Goal: Complete application form: Complete application form

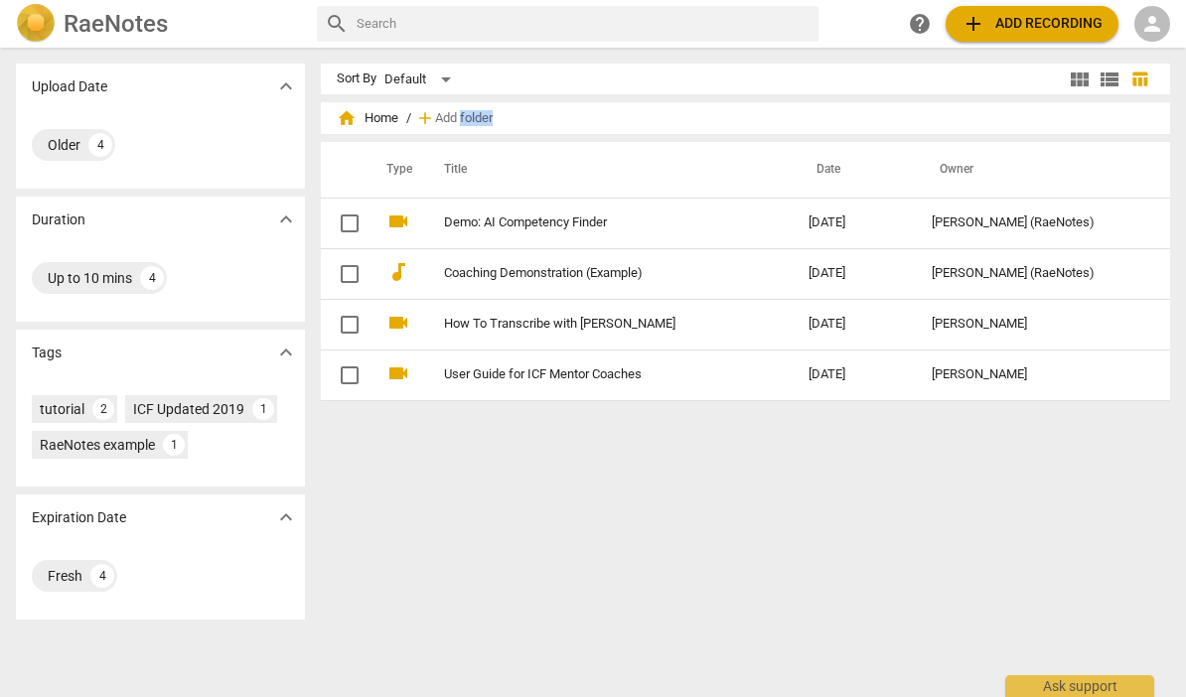
click at [669, 617] on div "Sort By Default view_module view_list table_chart home Home / add Add folder Ty…" at bounding box center [754, 373] width 866 height 618
click at [72, 571] on div "Fresh" at bounding box center [65, 576] width 35 height 20
click at [1144, 24] on span "person" at bounding box center [1152, 24] width 24 height 24
click at [1137, 48] on li "Login" at bounding box center [1135, 48] width 72 height 48
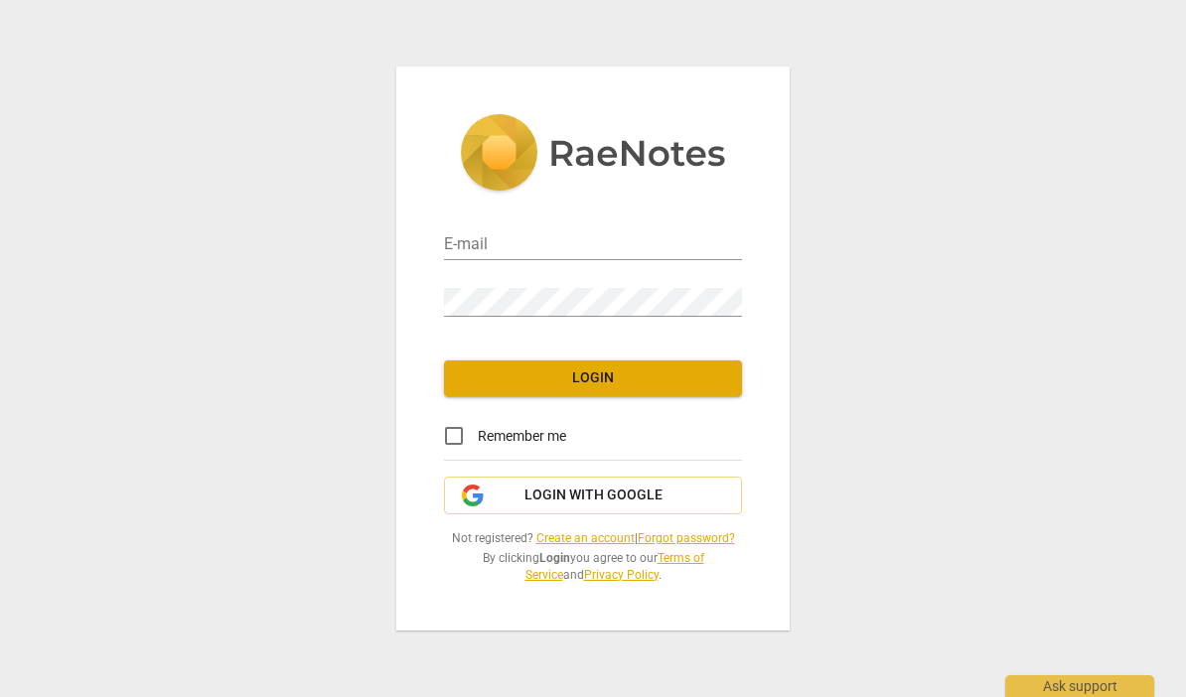
click at [592, 535] on link "Create an account" at bounding box center [585, 538] width 98 height 14
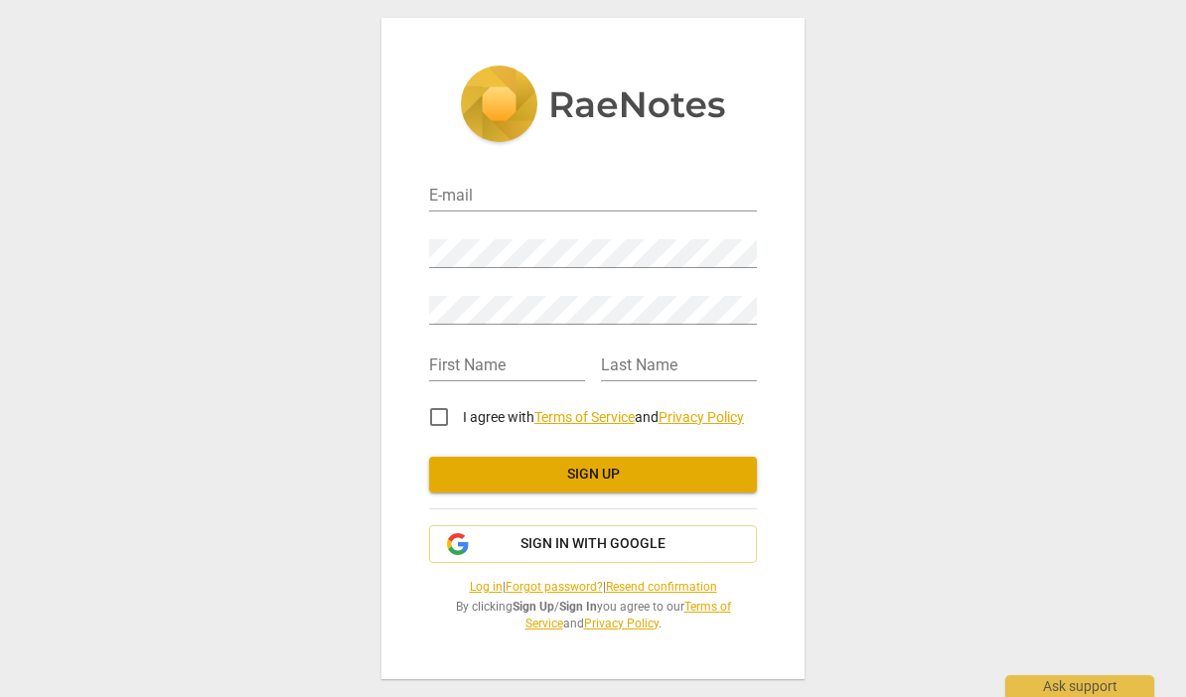
click at [619, 200] on input "email" at bounding box center [593, 197] width 328 height 29
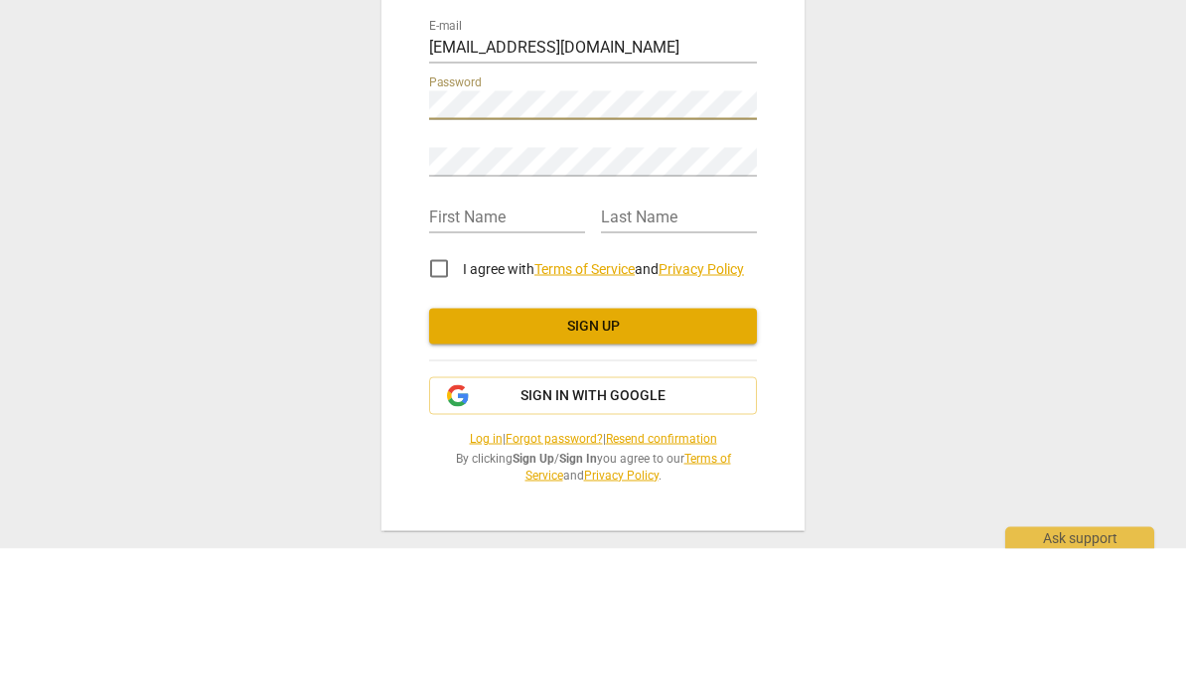
click at [848, 155] on div "E-mail [EMAIL_ADDRESS][DOMAIN_NAME] Password Retype Password First Name Last Na…" at bounding box center [593, 348] width 1186 height 697
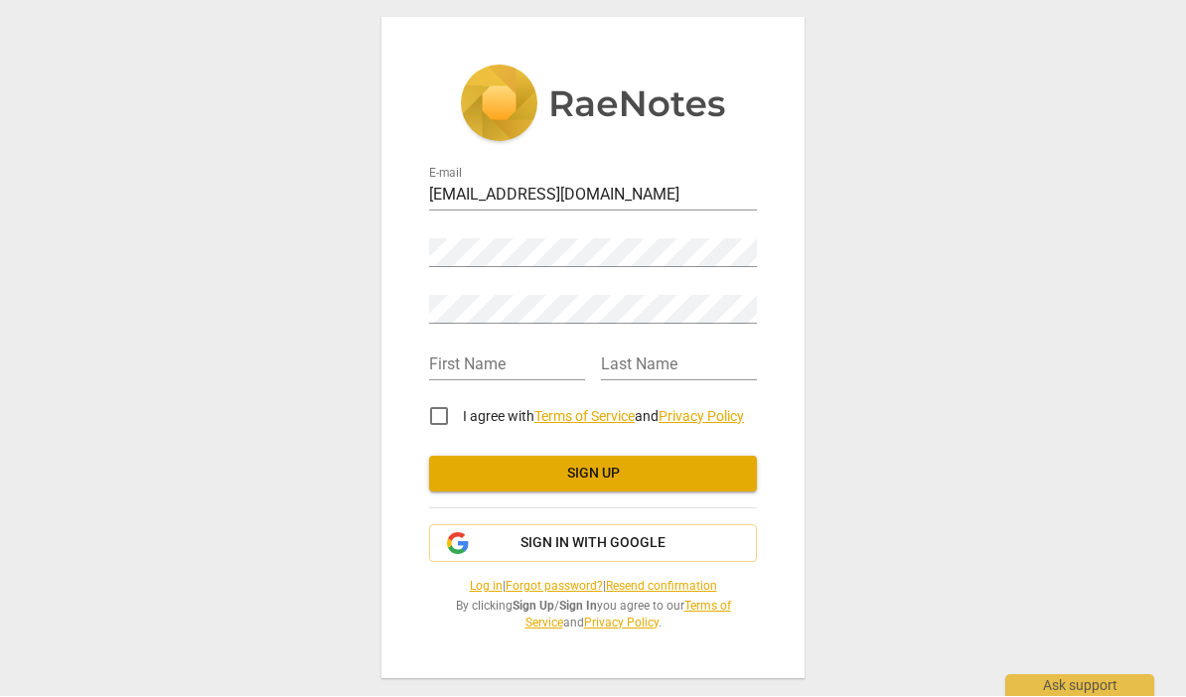
click at [597, 190] on input "[EMAIL_ADDRESS][DOMAIN_NAME]" at bounding box center [593, 197] width 328 height 29
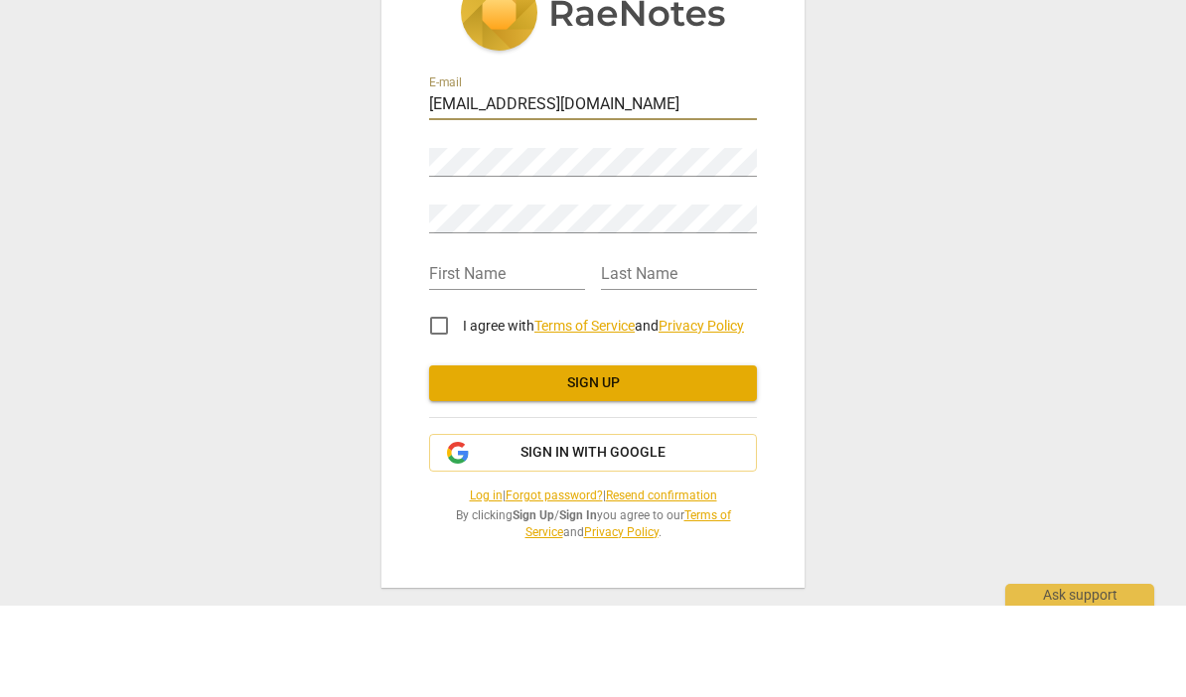
type input "[EMAIL_ADDRESS][DOMAIN_NAME]"
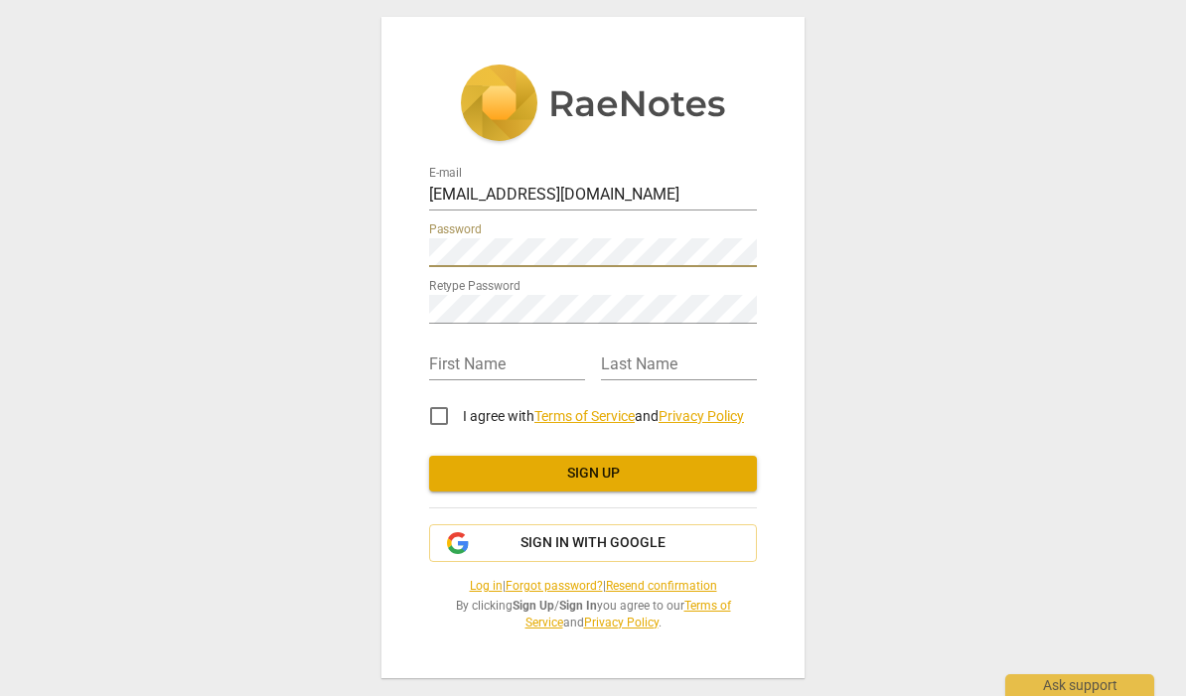
click at [441, 426] on input "I agree with Terms of Service and Privacy Policy" at bounding box center [439, 417] width 48 height 48
checkbox input "true"
click at [619, 482] on span "Sign up" at bounding box center [593, 475] width 296 height 20
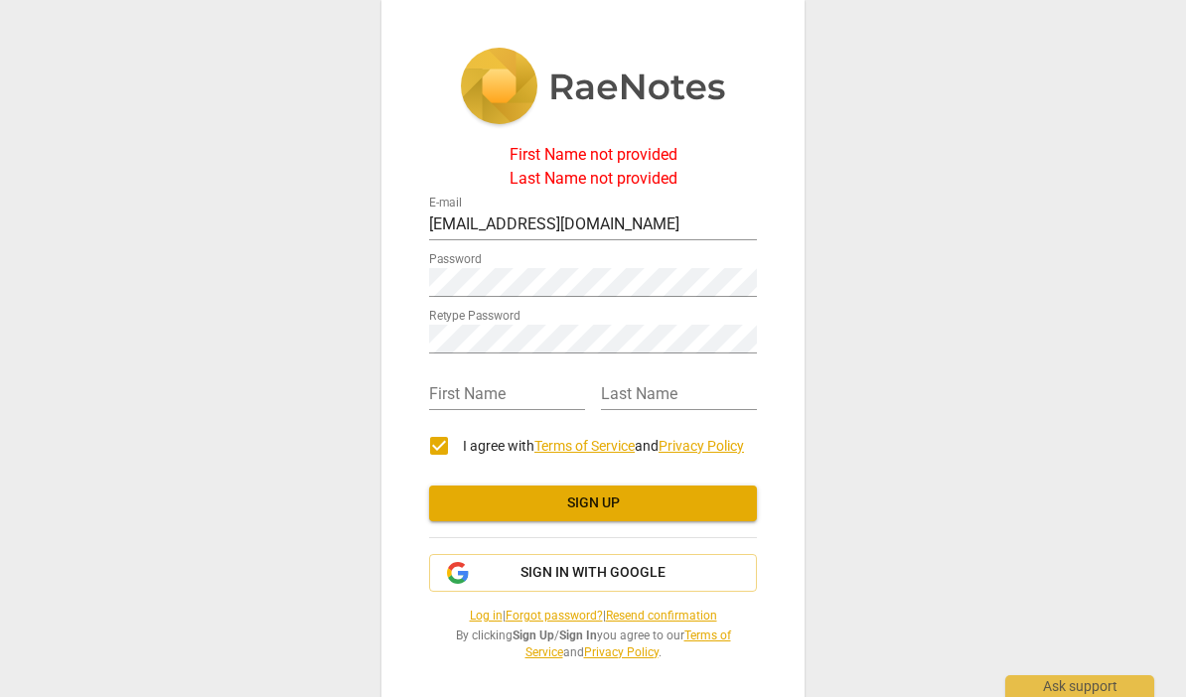
click at [516, 407] on input "text" at bounding box center [507, 395] width 156 height 29
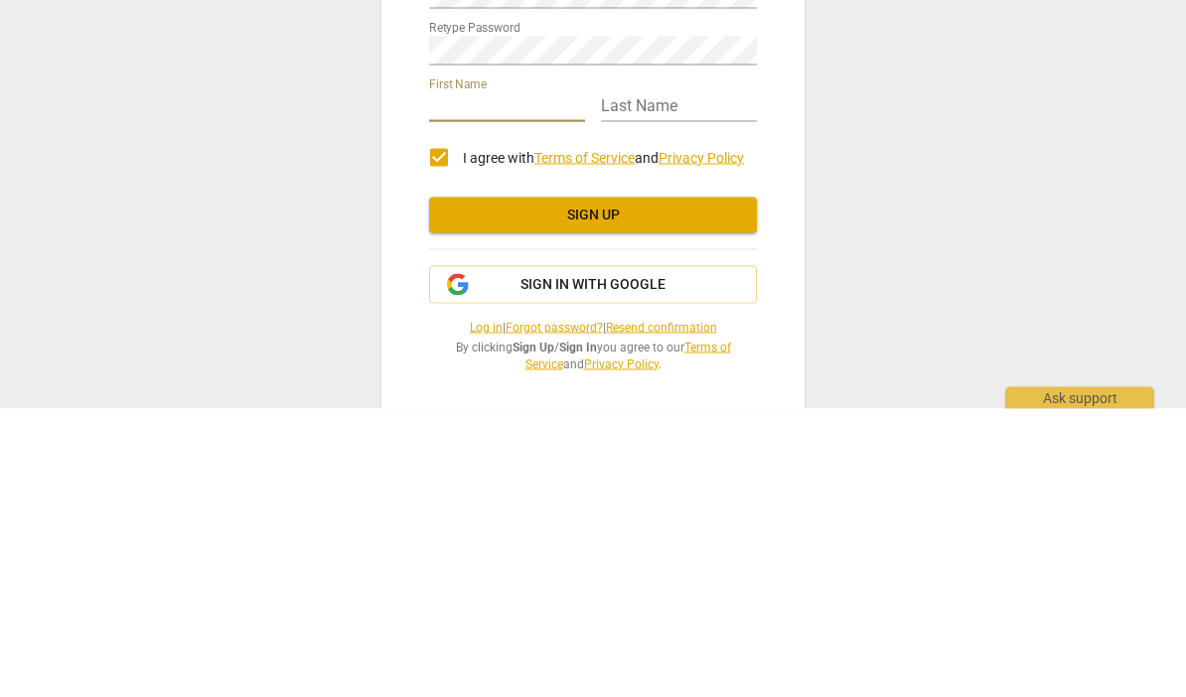
type input "[PERSON_NAME]"
type input "Fridjhon"
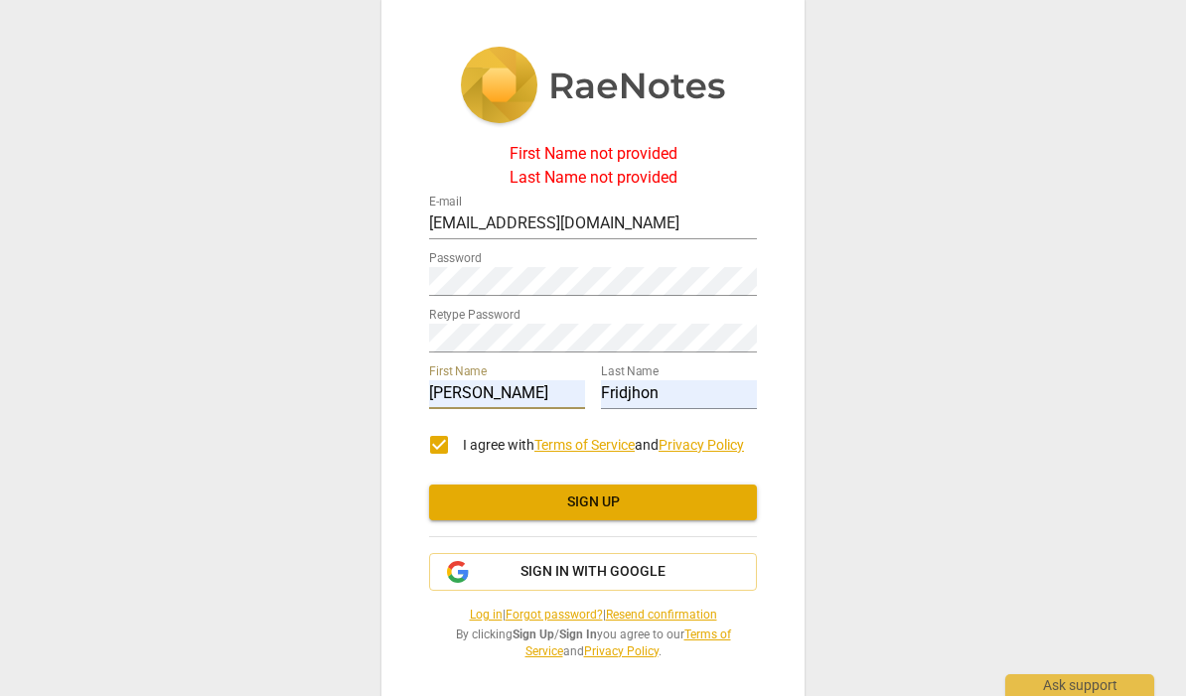
click at [597, 507] on span "Sign up" at bounding box center [593, 504] width 296 height 20
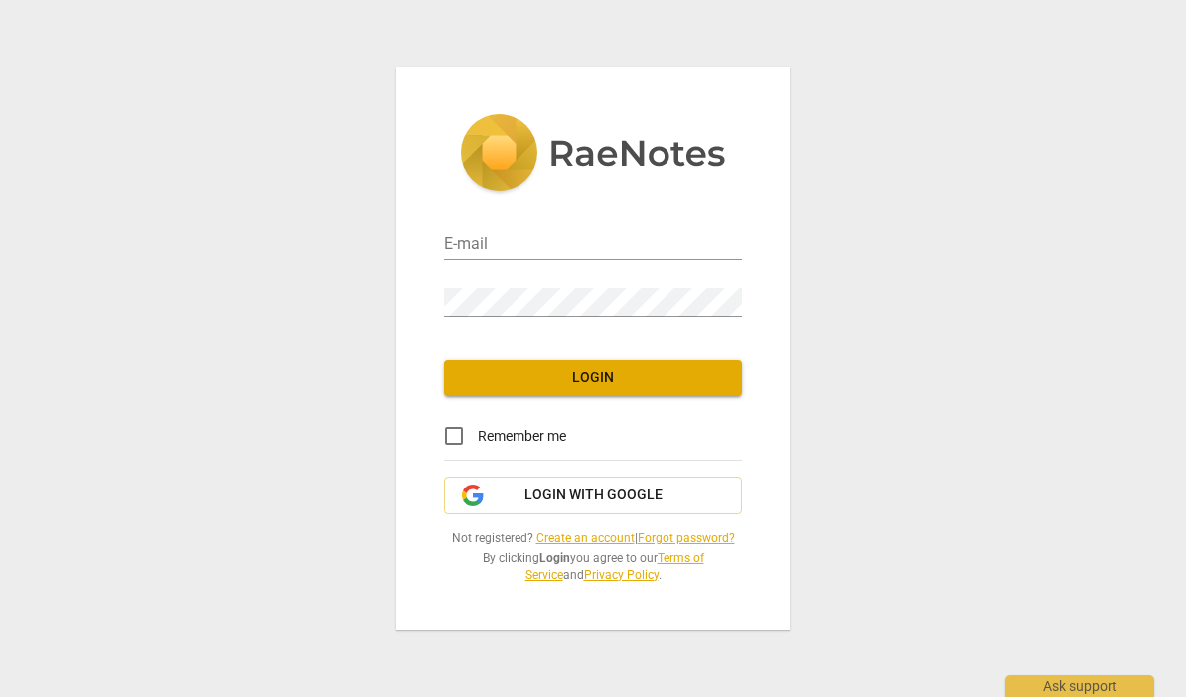
click at [510, 254] on input "email" at bounding box center [593, 245] width 298 height 29
type input "[EMAIL_ADDRESS][DOMAIN_NAME]"
click at [602, 387] on span "Login" at bounding box center [593, 378] width 266 height 20
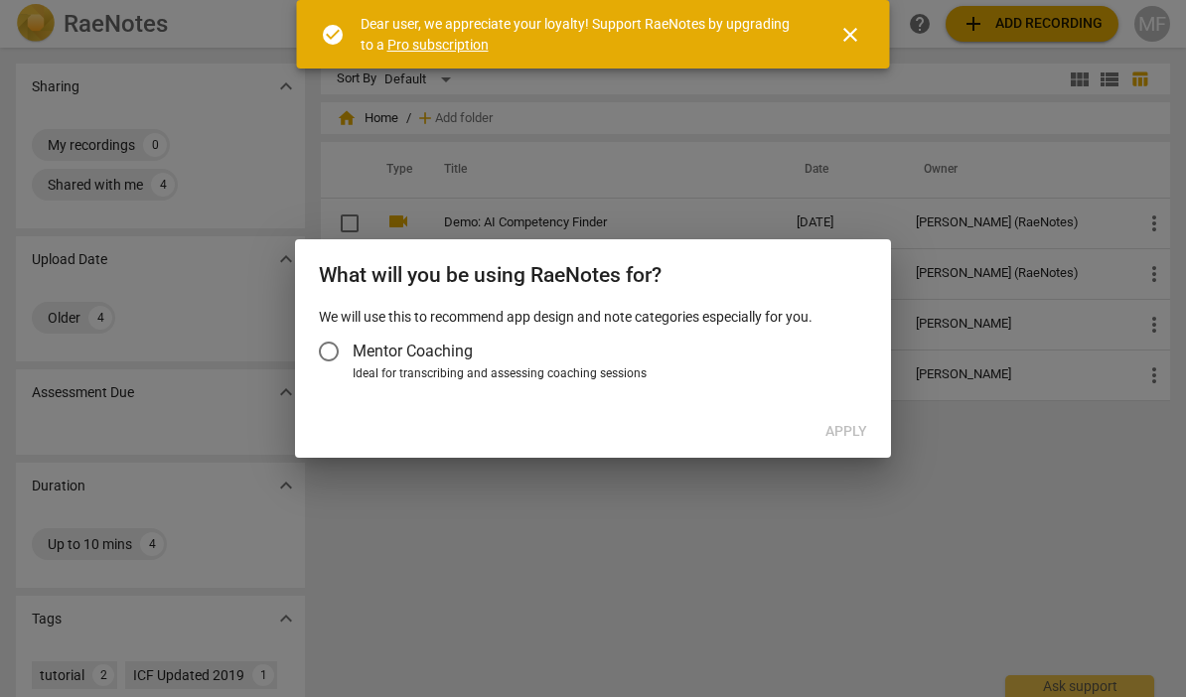
click at [334, 355] on input "Mentor Coaching" at bounding box center [329, 352] width 48 height 48
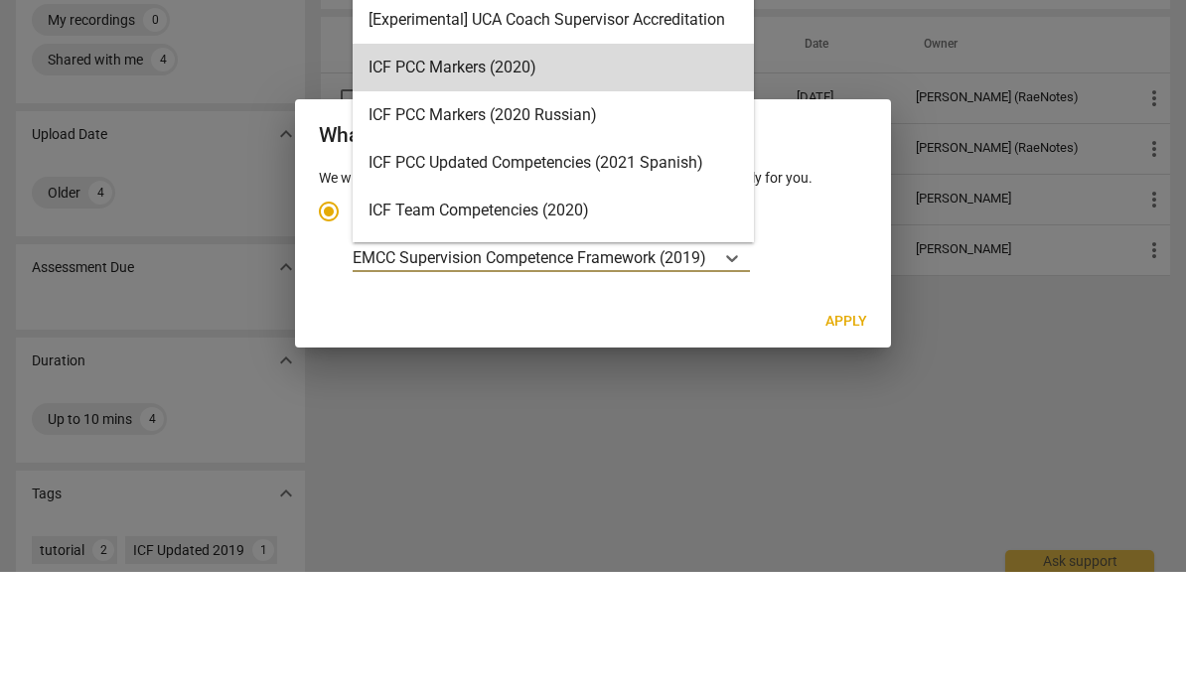
click at [516, 169] on div "ICF PCC Markers (2020)" at bounding box center [553, 193] width 401 height 48
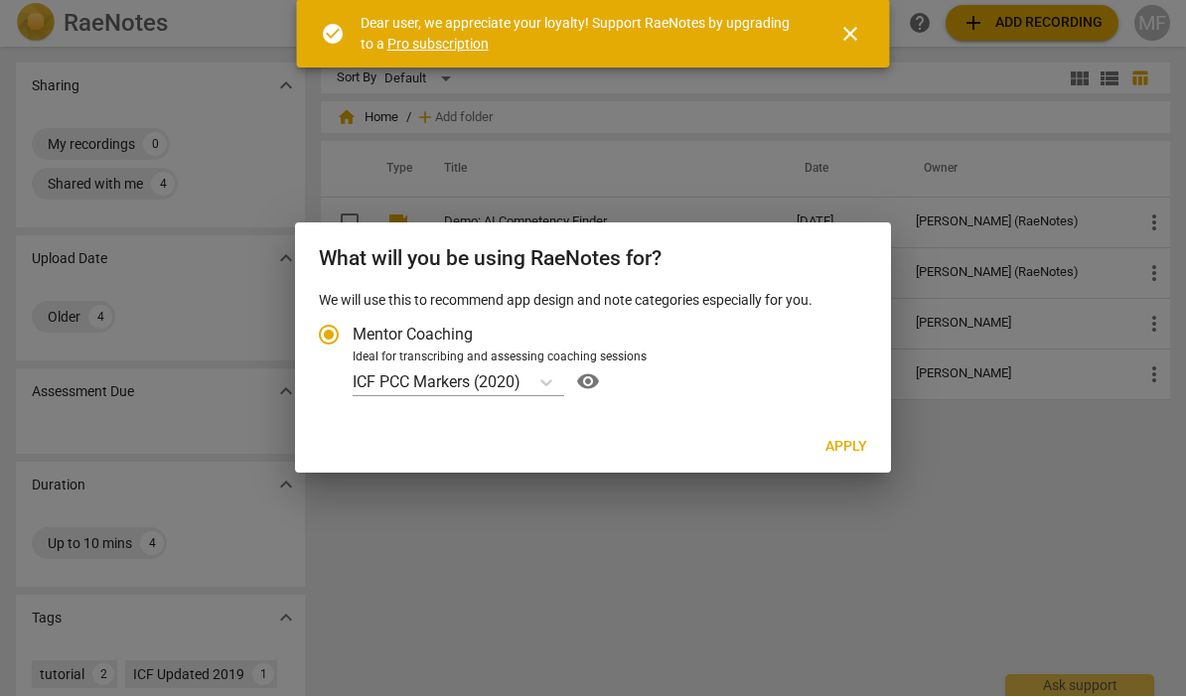
click at [851, 438] on span "Apply" at bounding box center [846, 448] width 42 height 20
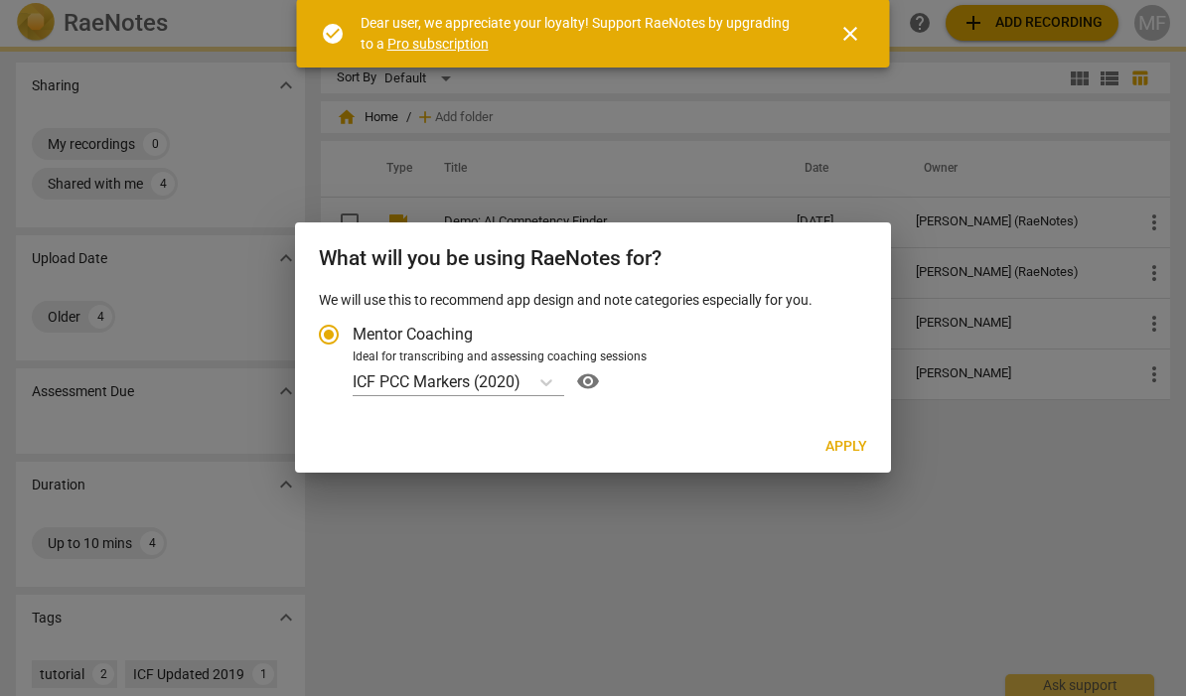
radio input "false"
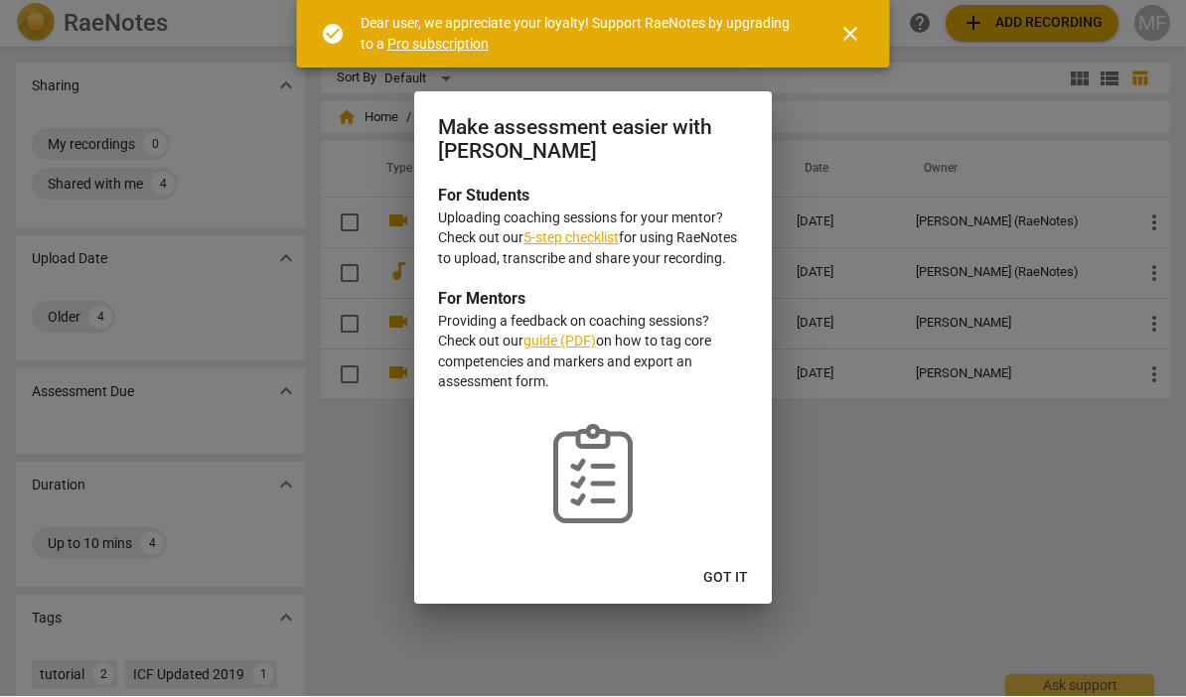
click at [567, 346] on link "guide (PDF)" at bounding box center [559, 342] width 72 height 16
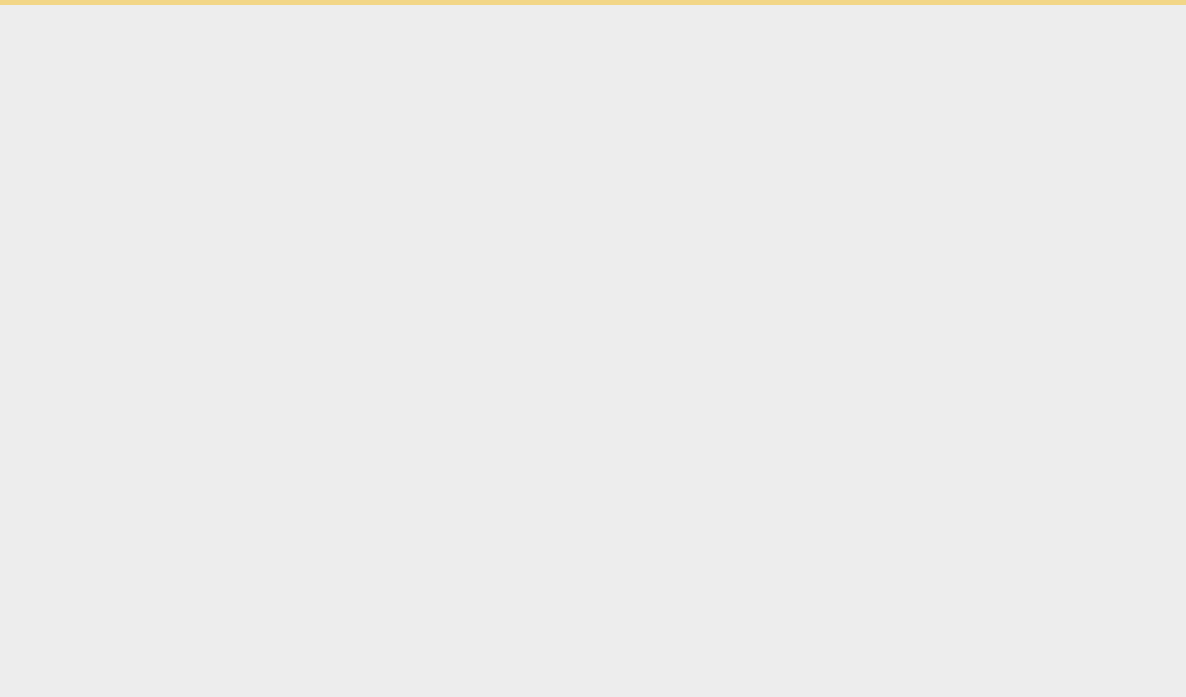
scroll to position [1, 0]
